Goal: Task Accomplishment & Management: Use online tool/utility

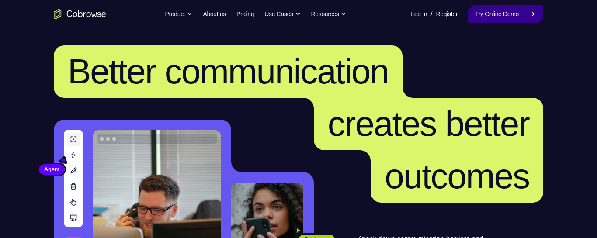
click at [480, 21] on link "Try Online Demo" at bounding box center [505, 13] width 75 height 17
click at [480, 16] on link "Try Online Demo" at bounding box center [505, 13] width 75 height 17
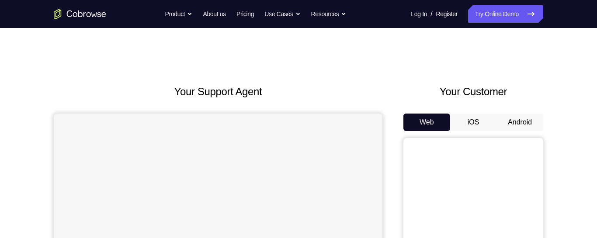
click at [523, 123] on button "Android" at bounding box center [519, 122] width 47 height 17
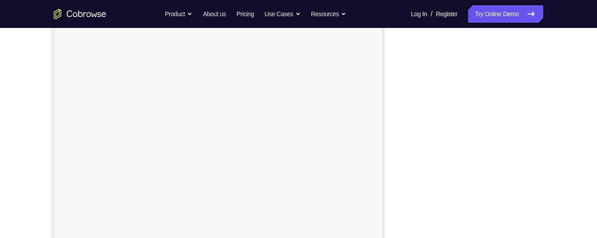
scroll to position [103, 0]
